Goal: Find specific page/section: Find specific page/section

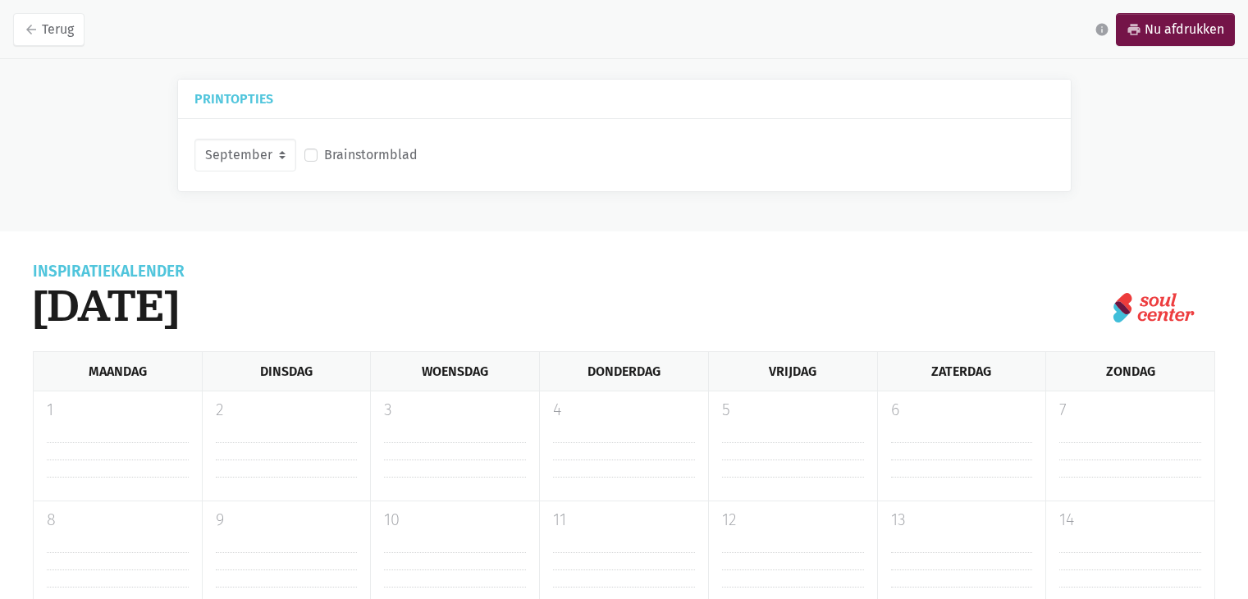
select select "9-2025"
click at [324, 157] on label "Brainstormblad" at bounding box center [371, 154] width 94 height 21
click at [310, 157] on input "Brainstormblad" at bounding box center [310, 152] width 13 height 17
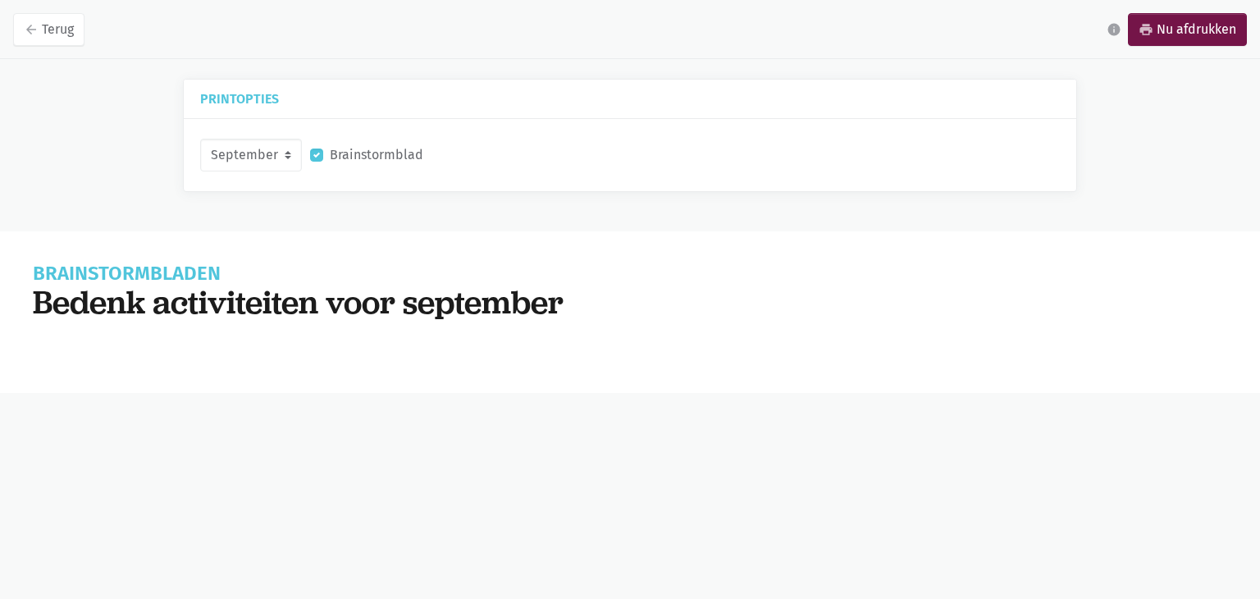
click at [330, 151] on label "Brainstormblad" at bounding box center [377, 154] width 94 height 21
click at [316, 151] on input "Brainstormblad" at bounding box center [316, 152] width 13 height 17
checkbox input "false"
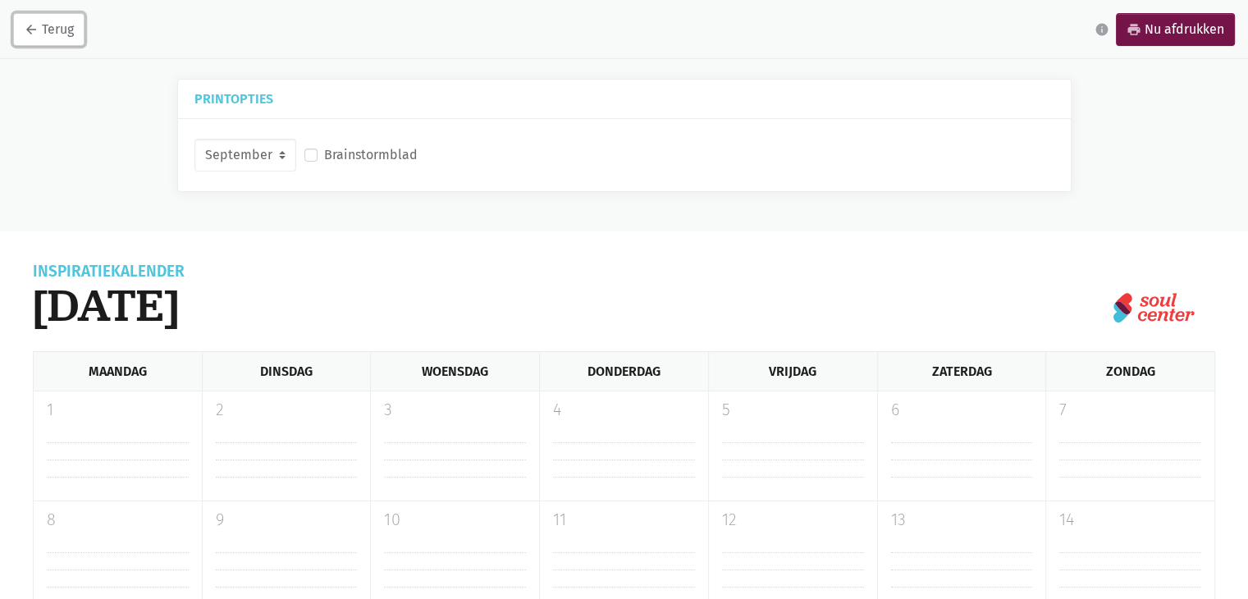
click at [57, 27] on link "arrow_back Terug" at bounding box center [48, 29] width 71 height 33
select select "9-2025"
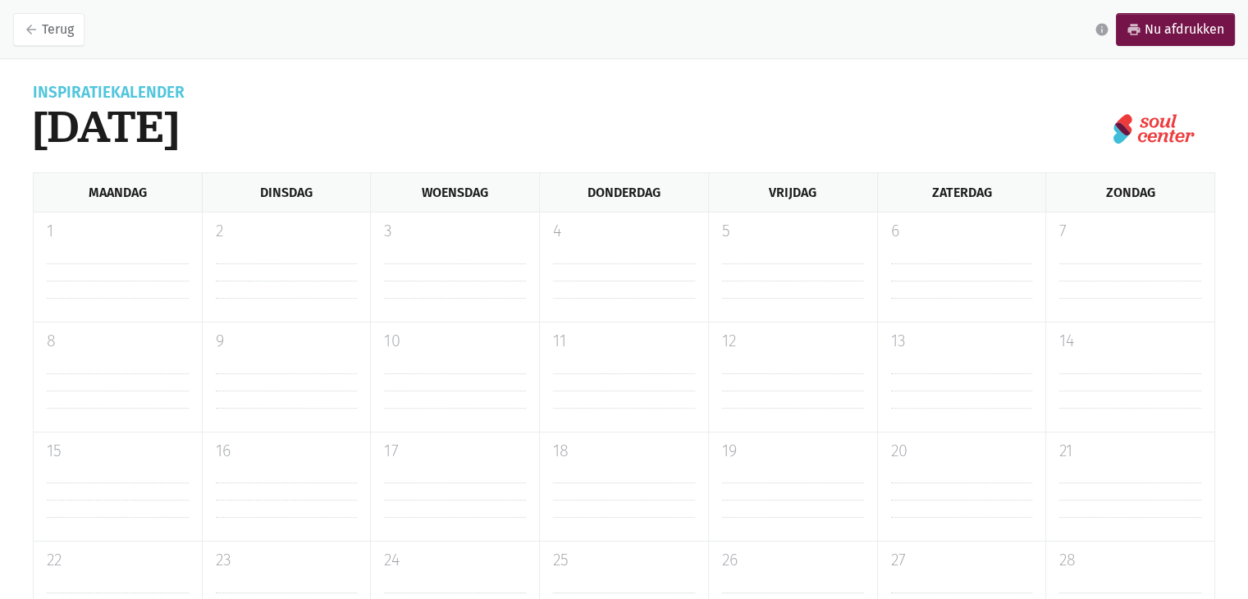
scroll to position [178, 0]
click at [43, 33] on link "arrow_back Terug" at bounding box center [48, 29] width 71 height 33
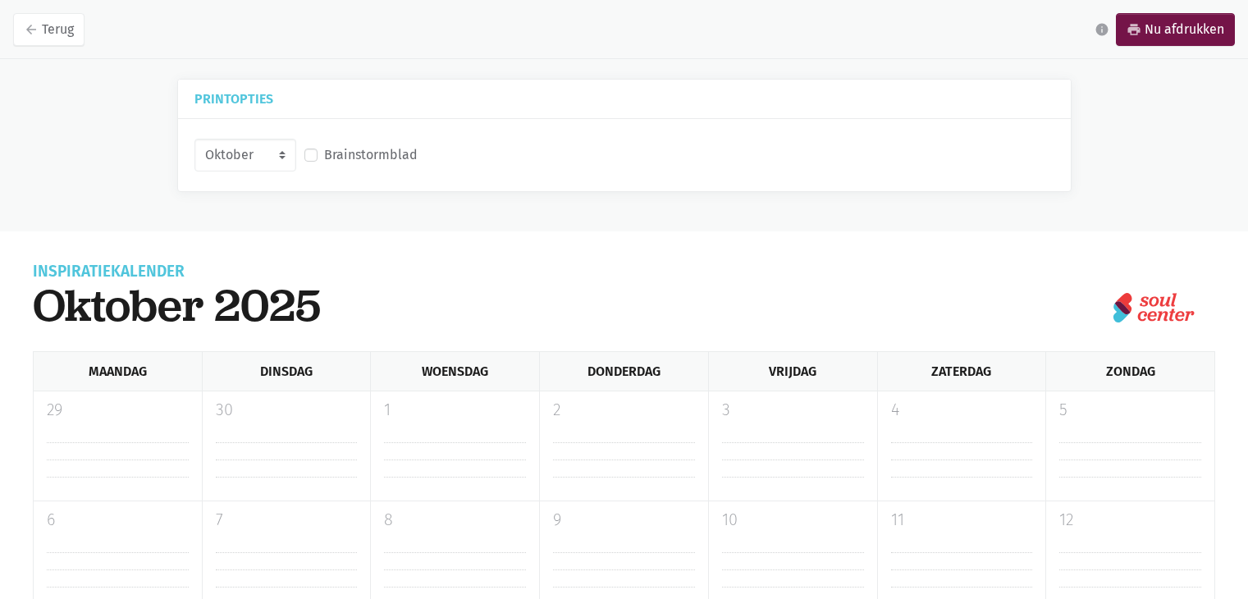
select select "10-2025"
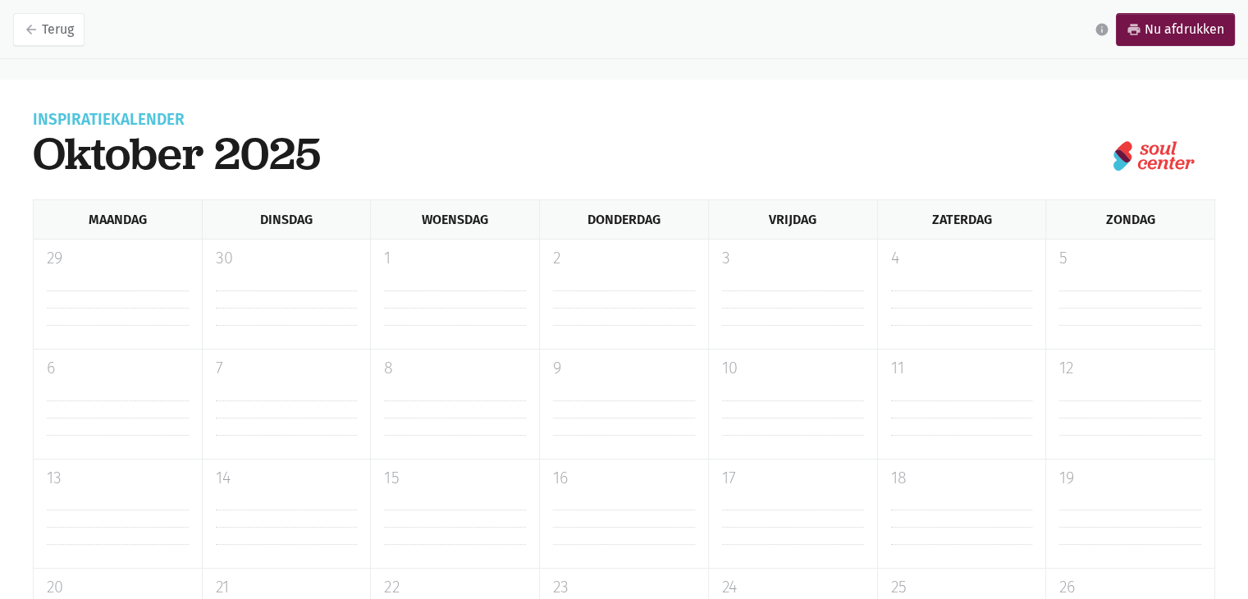
scroll to position [150, 0]
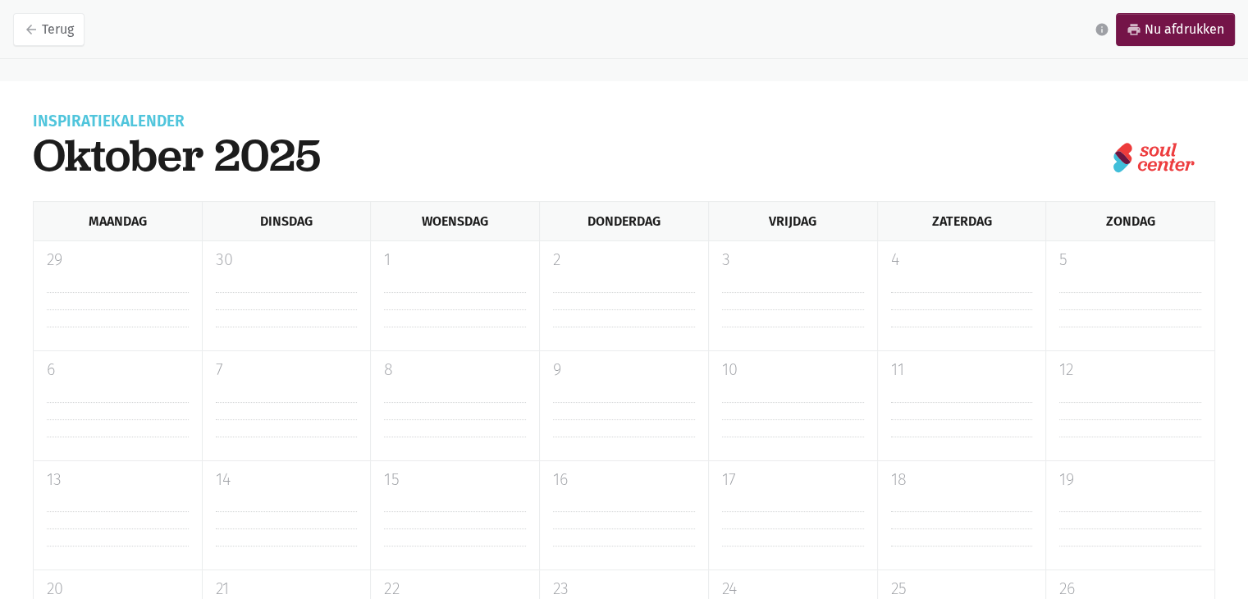
click at [57, 45] on nav "arrow_back Terug info print Nu afdrukken" at bounding box center [624, 29] width 1248 height 59
click at [64, 37] on link "arrow_back Terug" at bounding box center [48, 29] width 71 height 33
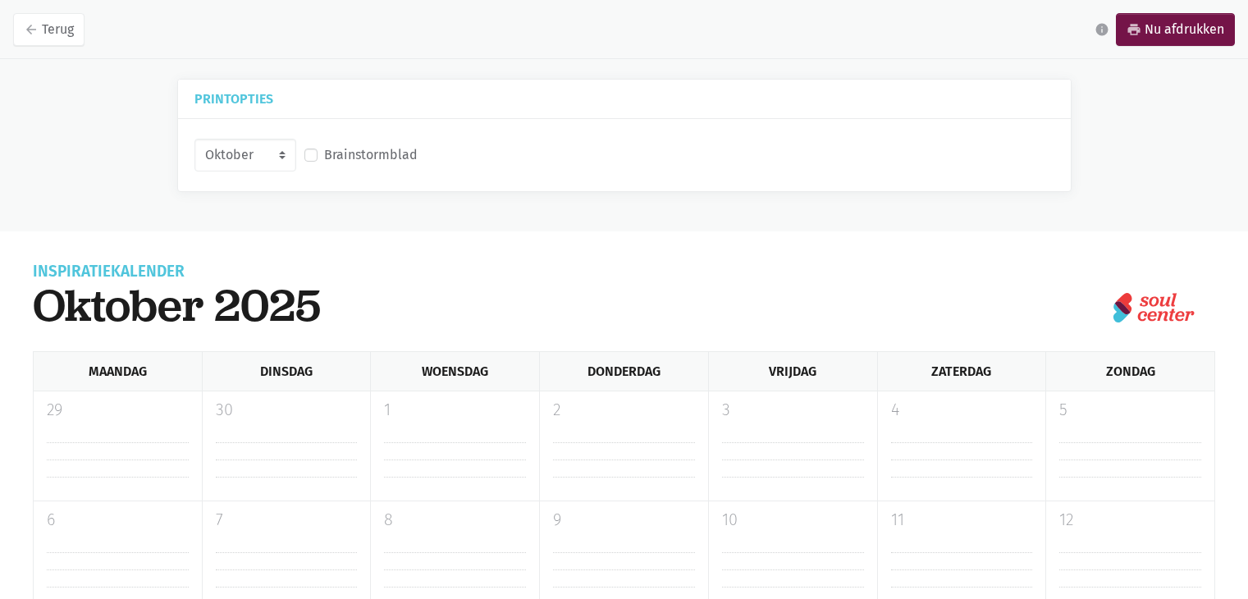
select select "10-2025"
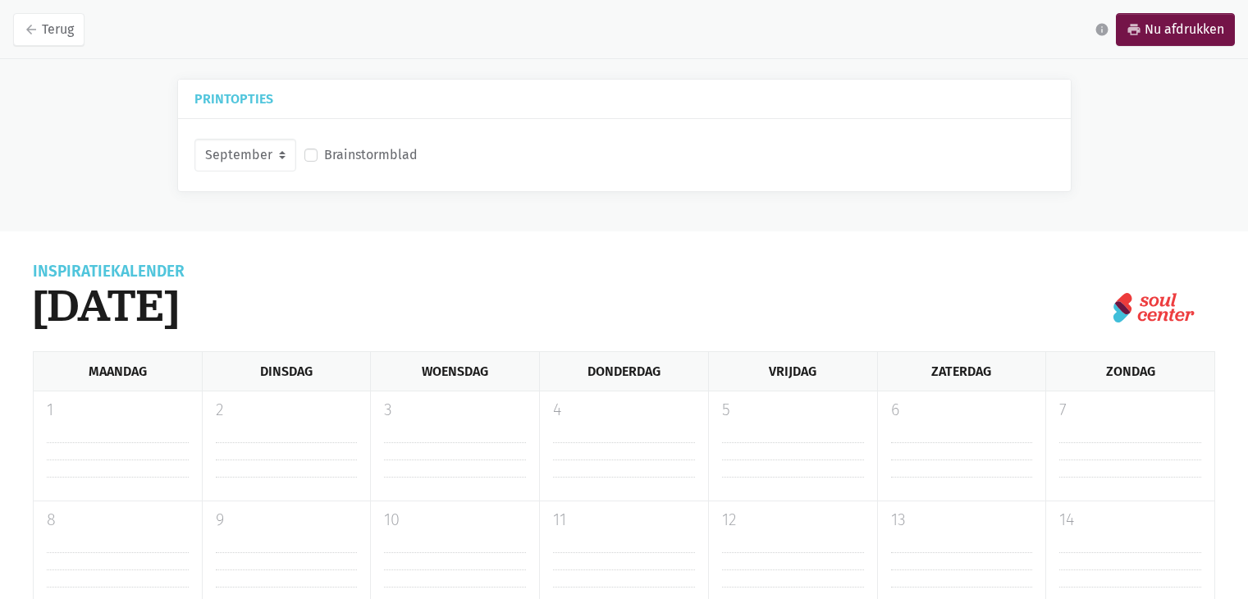
select select "9-2025"
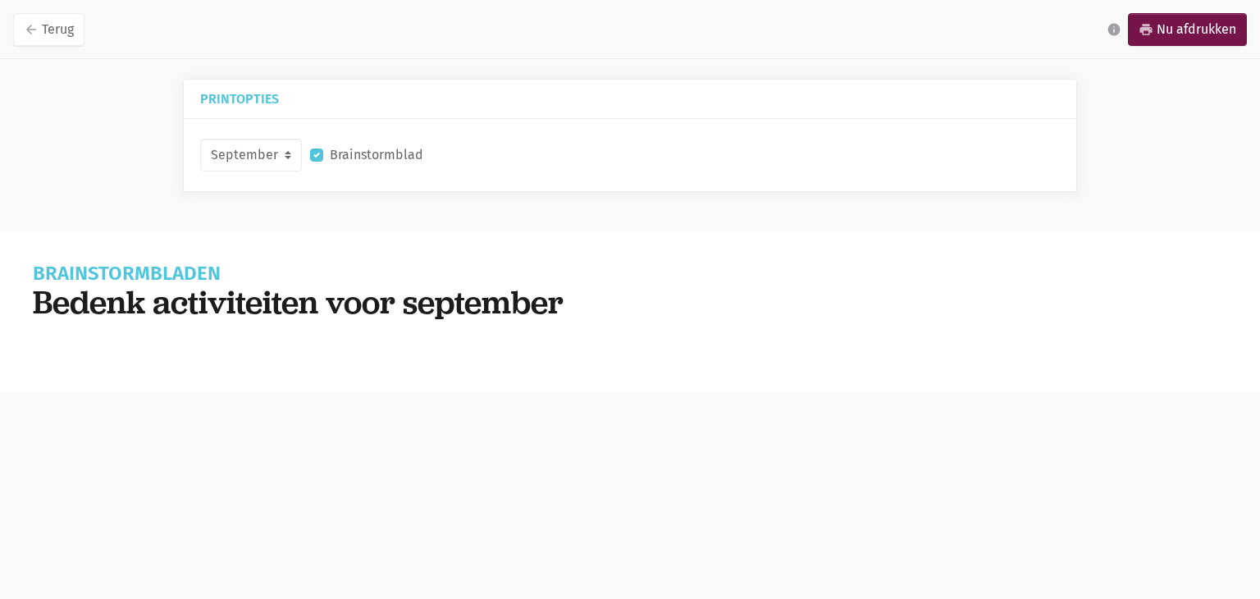
checkbox input "false"
